Goal: Information Seeking & Learning: Learn about a topic

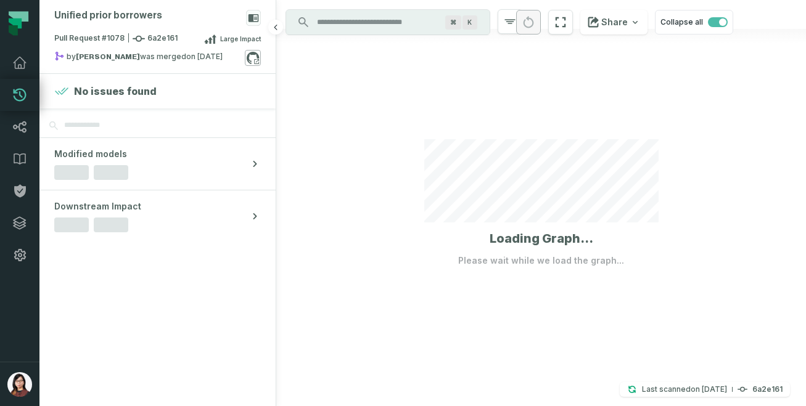
click at [254, 59] on icon at bounding box center [253, 58] width 16 height 16
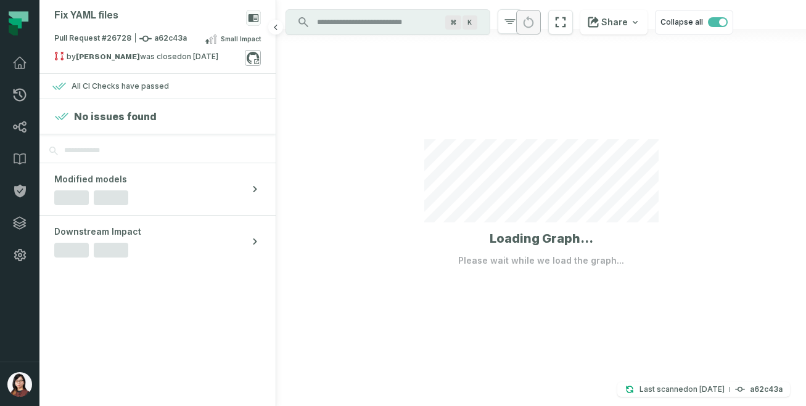
click at [254, 62] on icon at bounding box center [253, 58] width 16 height 16
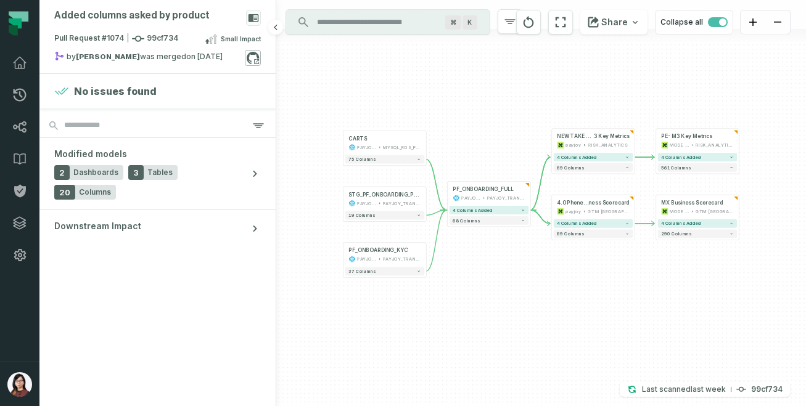
click at [247, 59] on icon at bounding box center [253, 58] width 12 height 12
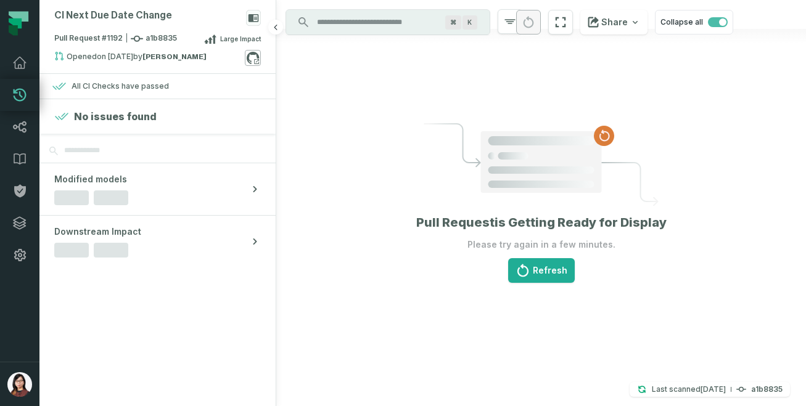
click at [254, 60] on icon at bounding box center [256, 61] width 5 height 5
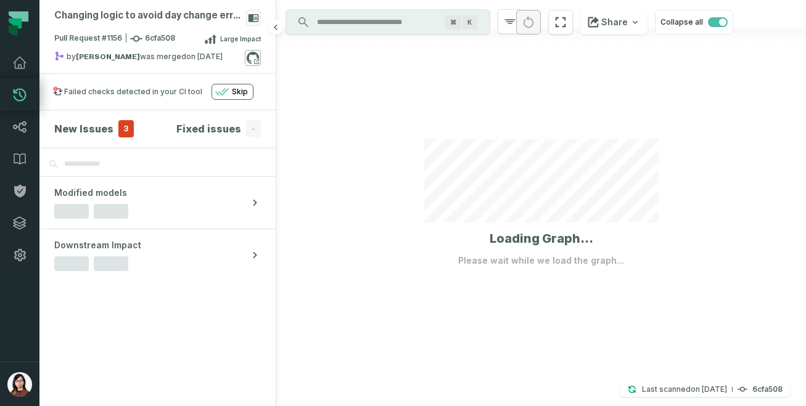
click at [255, 57] on icon at bounding box center [253, 58] width 16 height 16
